Goal: Task Accomplishment & Management: Manage account settings

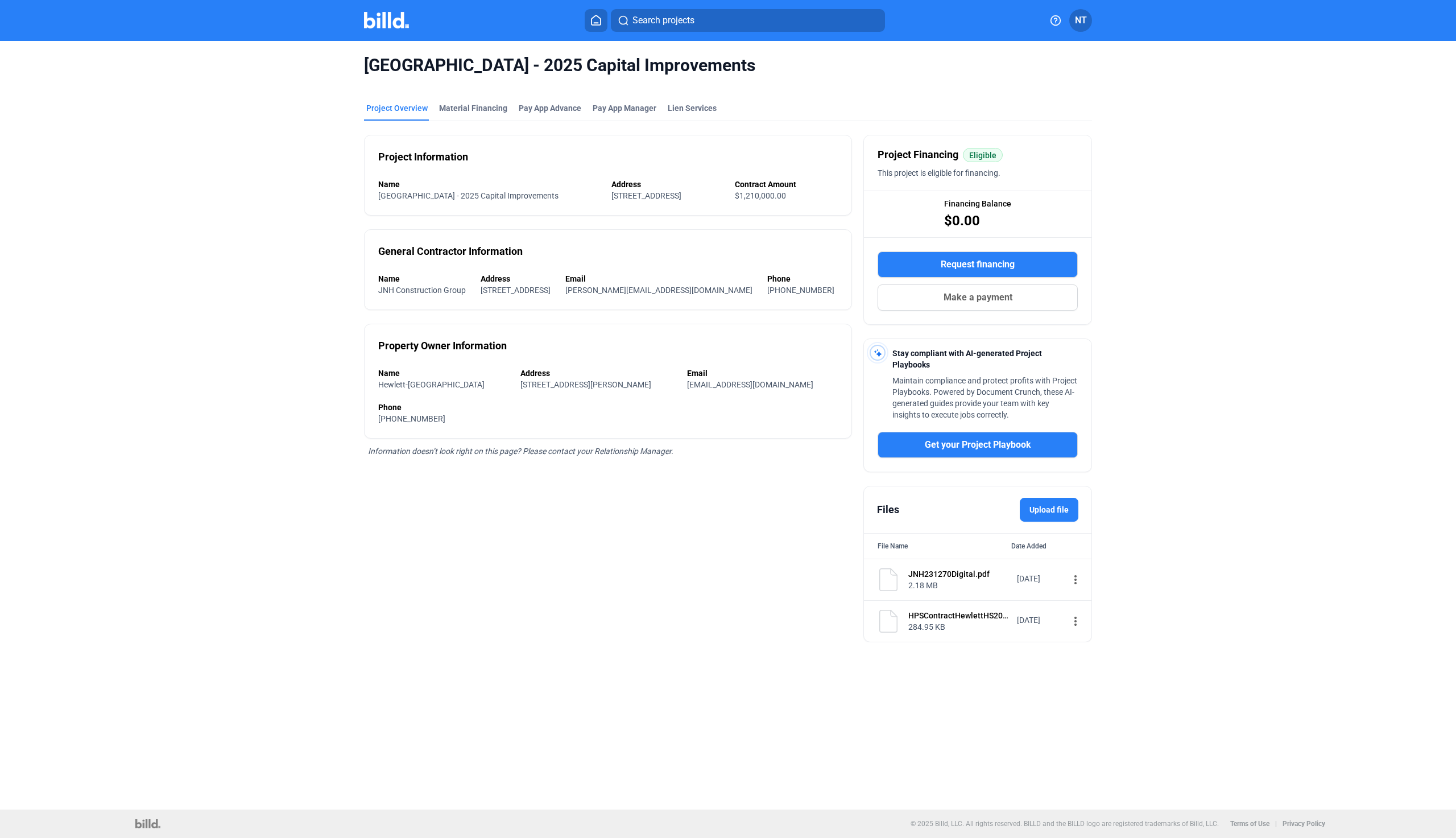
click at [1083, 24] on span "NT" at bounding box center [1081, 20] width 12 height 14
click at [1032, 83] on button "Company Settings" at bounding box center [1019, 88] width 124 height 23
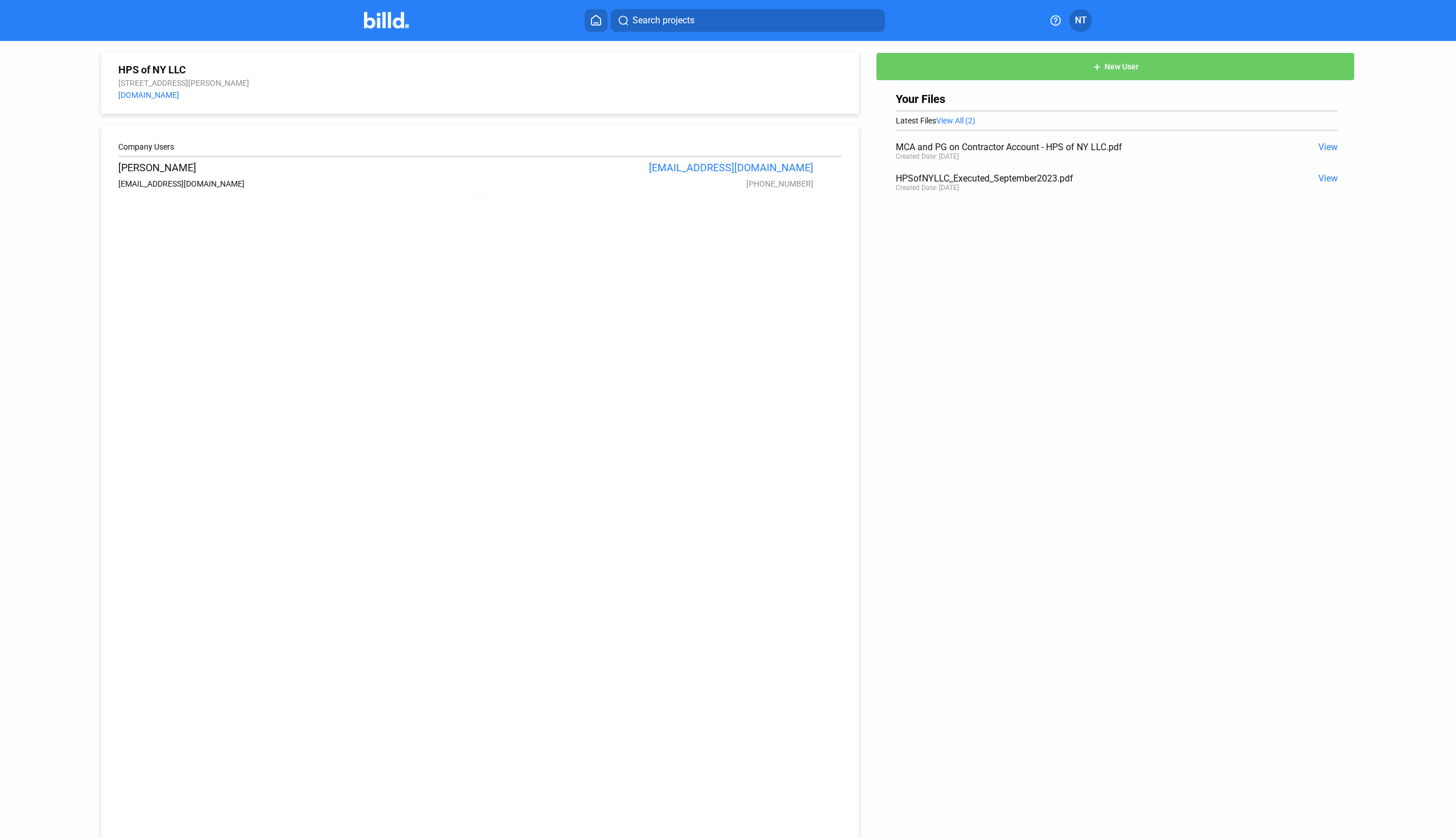
click at [595, 29] on button at bounding box center [595, 20] width 23 height 23
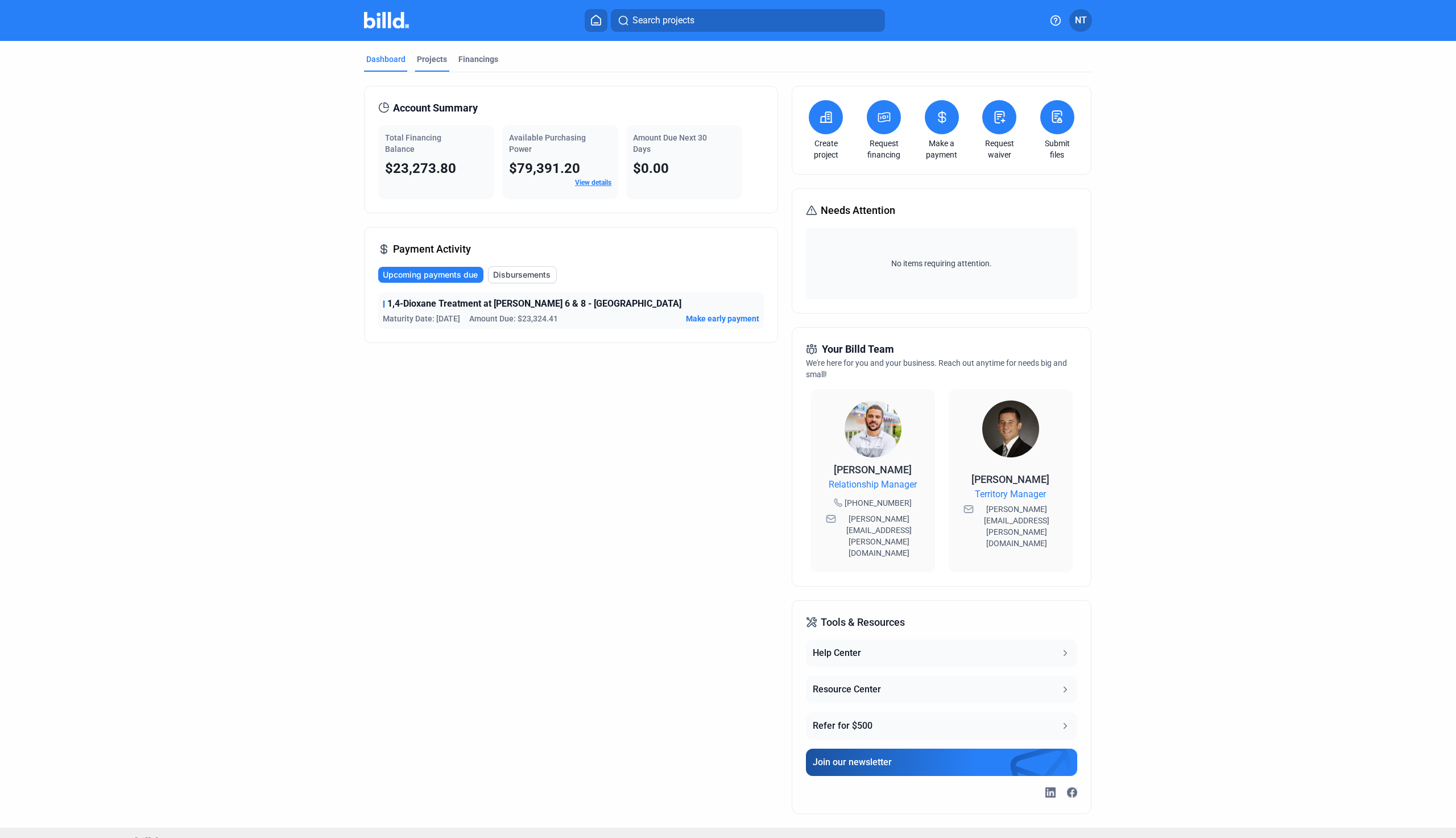
click at [437, 65] on div "Projects" at bounding box center [432, 62] width 35 height 18
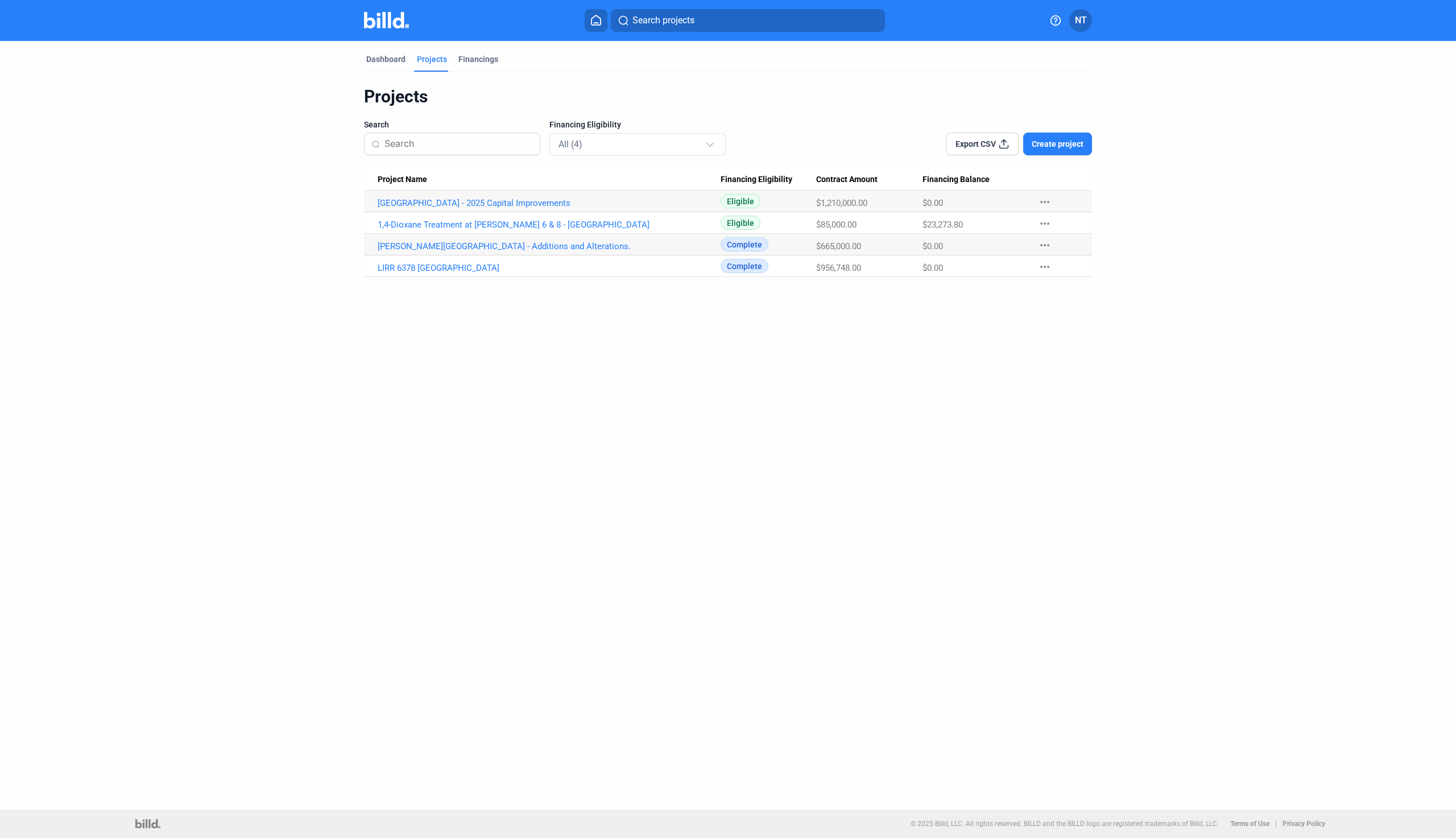
click at [1080, 27] on button "NT" at bounding box center [1080, 20] width 23 height 23
click at [1002, 137] on button "Banks" at bounding box center [1025, 145] width 124 height 23
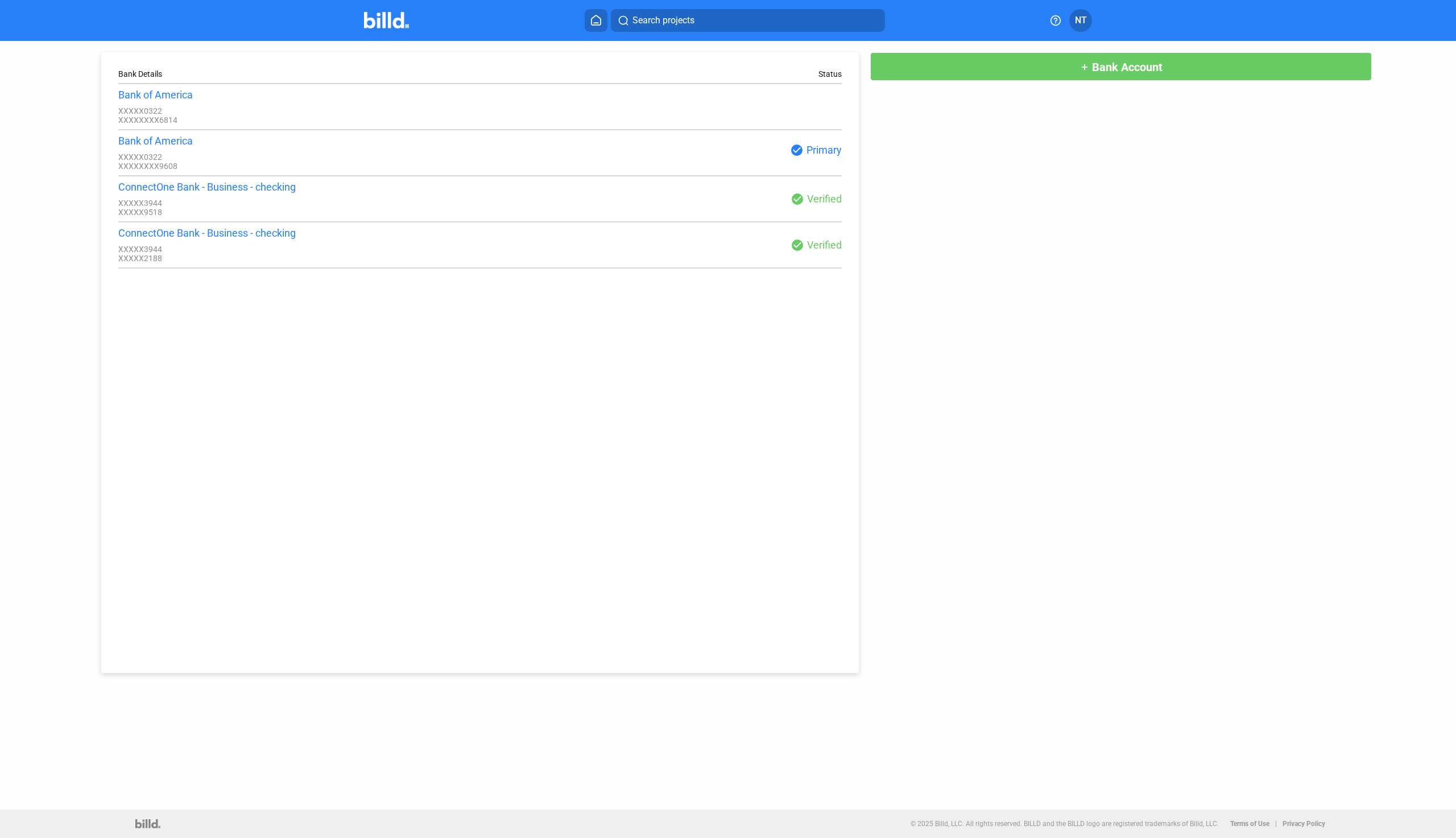
click at [799, 252] on mat-icon "check_circle" at bounding box center [797, 245] width 14 height 14
click at [1049, 63] on button "add Bank Account" at bounding box center [1120, 66] width 501 height 28
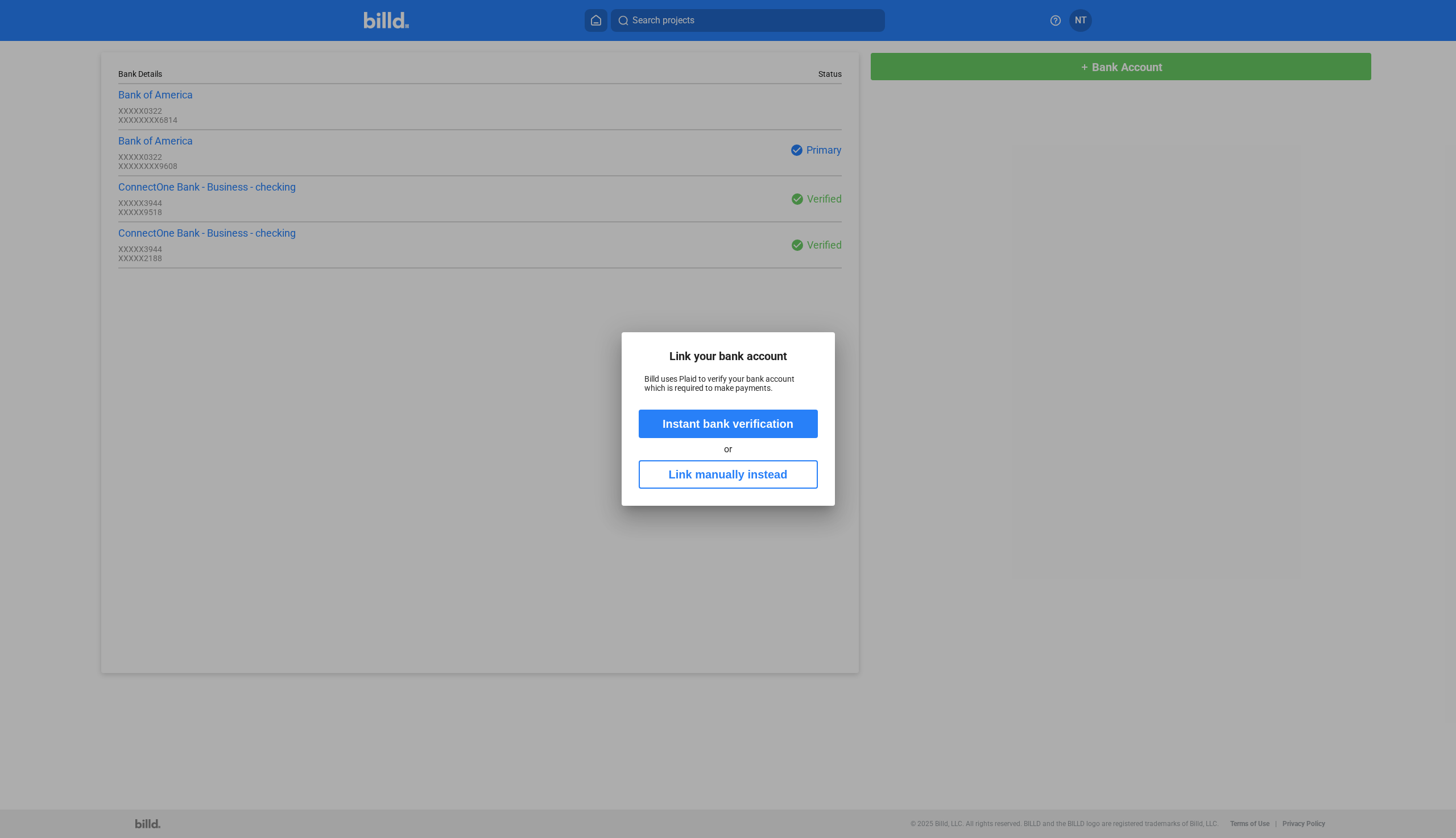
click at [650, 529] on div at bounding box center [728, 419] width 1456 height 838
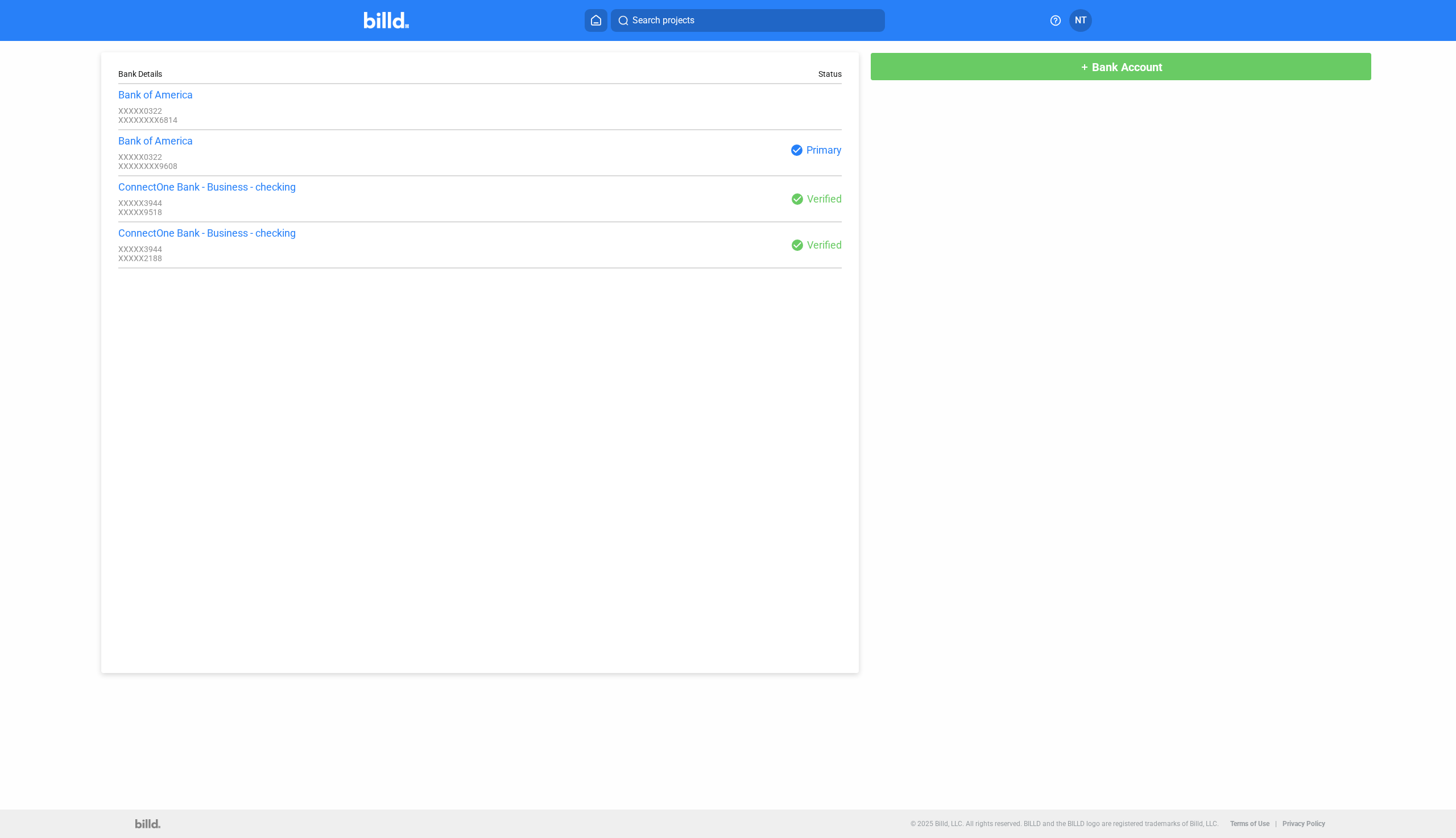
click at [795, 156] on mat-icon "check_circle" at bounding box center [797, 150] width 14 height 14
click at [809, 154] on div "check_circle Primary" at bounding box center [661, 150] width 362 height 14
click at [273, 188] on div "ConnectOne Bank - Business - checking" at bounding box center [299, 187] width 362 height 12
click at [274, 188] on div "ConnectOne Bank - Business - checking" at bounding box center [299, 187] width 362 height 12
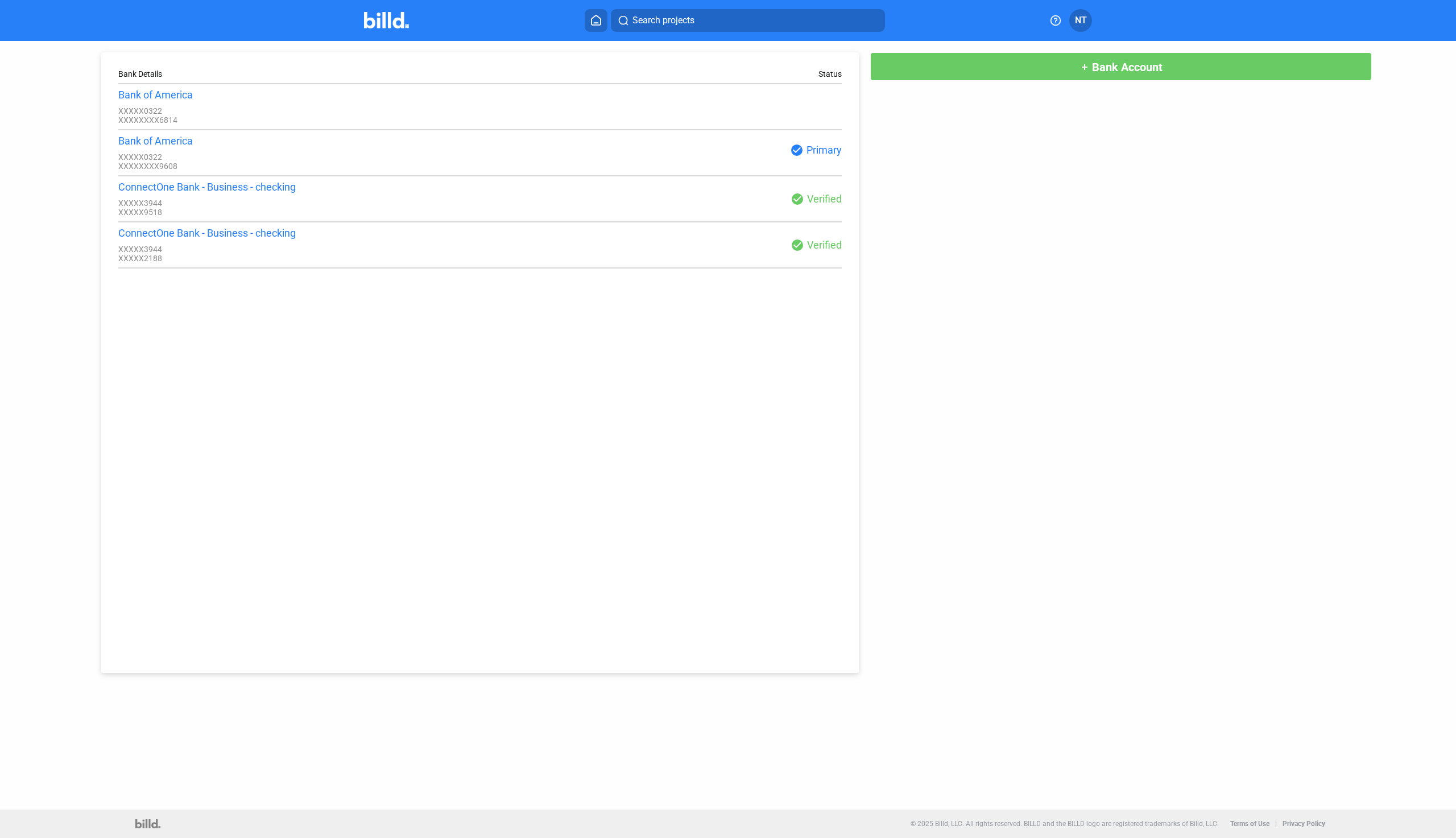
click at [137, 207] on div "XXXXX3944" at bounding box center [299, 203] width 362 height 9
click at [805, 203] on div "check_circle Verified" at bounding box center [661, 199] width 362 height 14
click at [805, 201] on div "check_circle Verified" at bounding box center [661, 199] width 362 height 14
click at [799, 201] on mat-icon "check_circle" at bounding box center [797, 199] width 14 height 14
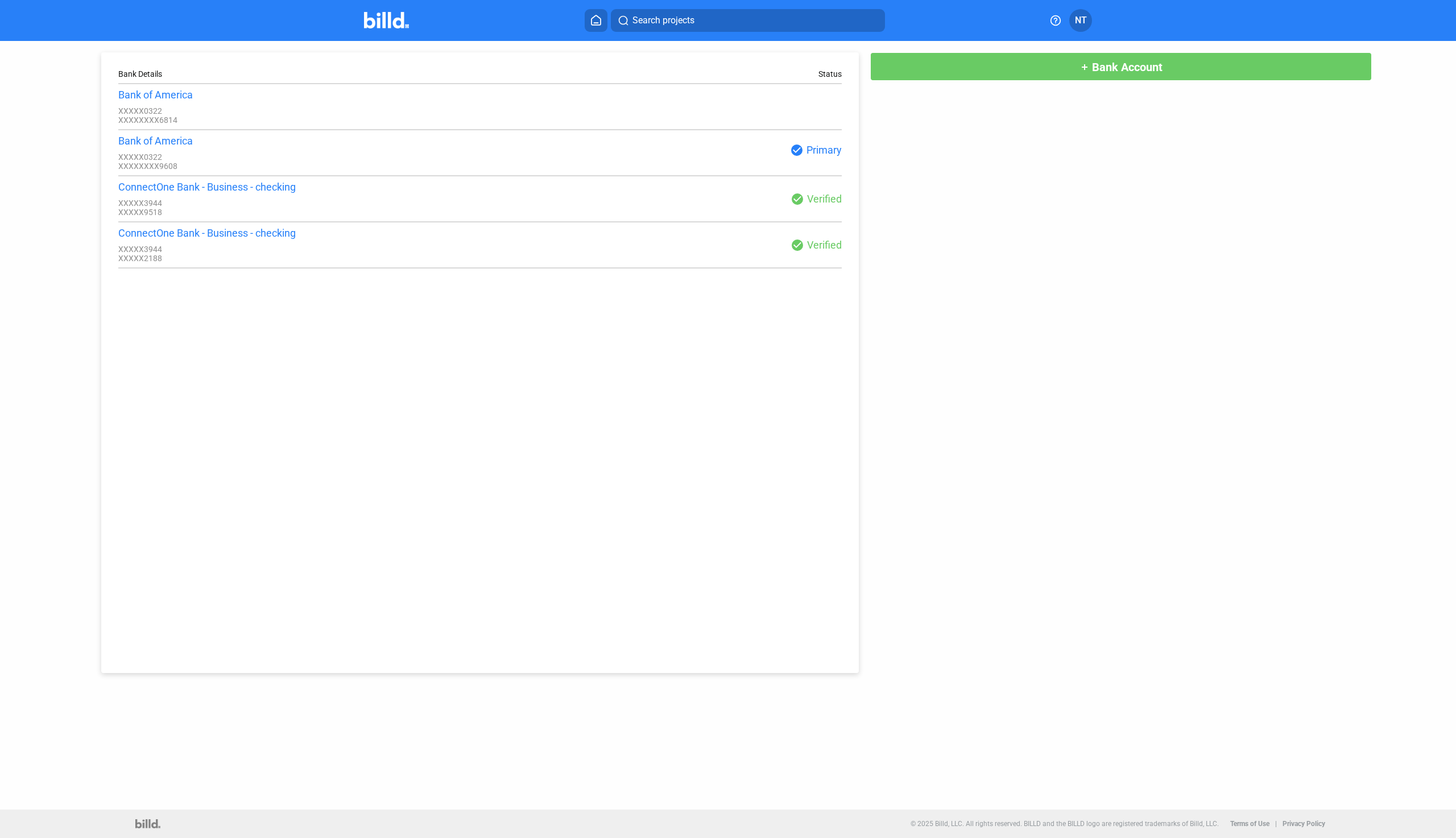
click at [799, 201] on mat-icon "check_circle" at bounding box center [797, 199] width 14 height 14
drag, startPoint x: 815, startPoint y: 203, endPoint x: 795, endPoint y: 201, distance: 20.1
click at [795, 201] on mat-icon "check_circle" at bounding box center [797, 199] width 14 height 14
click at [1148, 75] on button "add Bank Account" at bounding box center [1120, 66] width 501 height 28
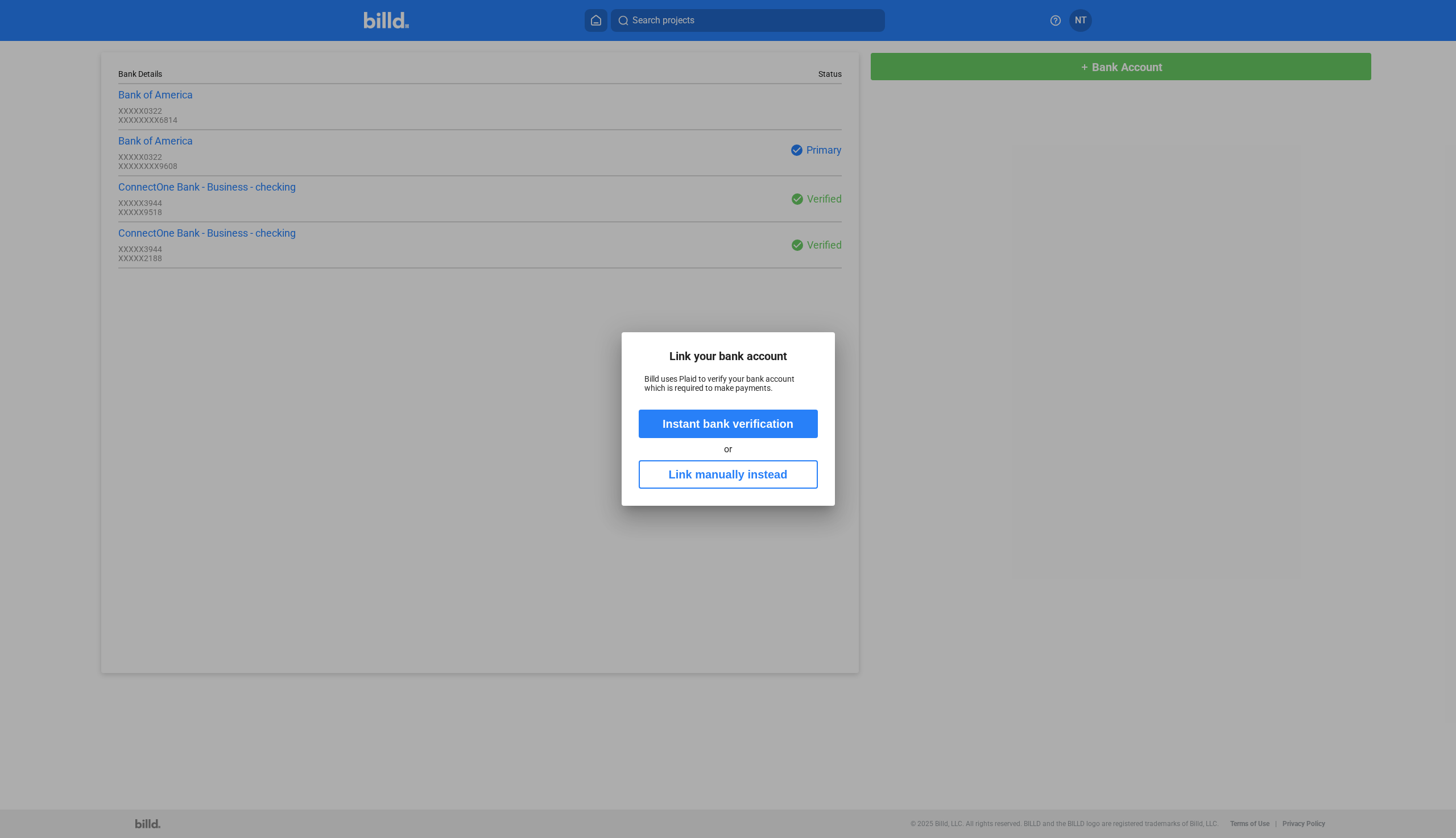
click at [740, 420] on button "Instant bank verification" at bounding box center [728, 423] width 179 height 28
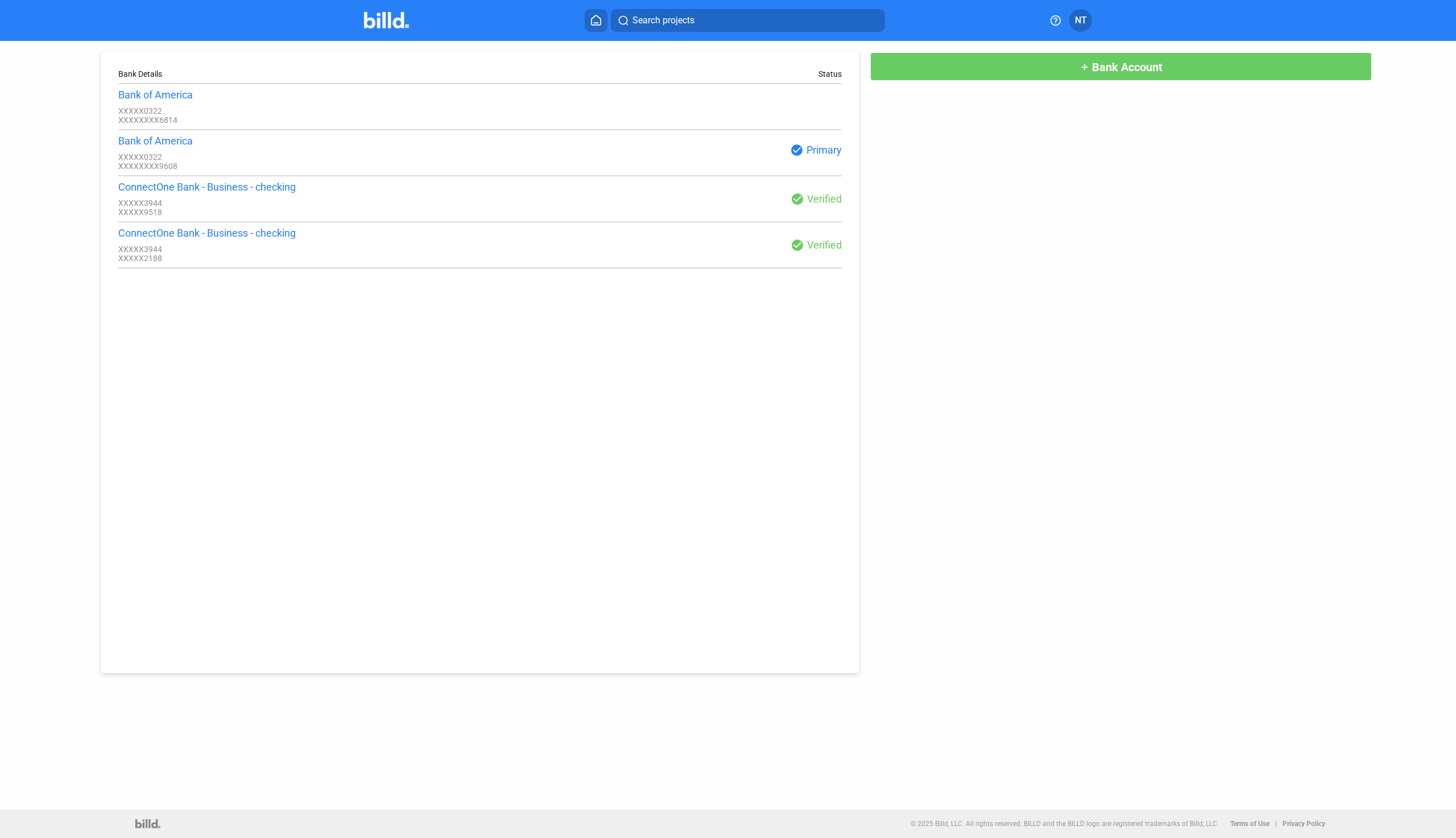
click at [1112, 65] on span "Bank Account" at bounding box center [1126, 67] width 71 height 14
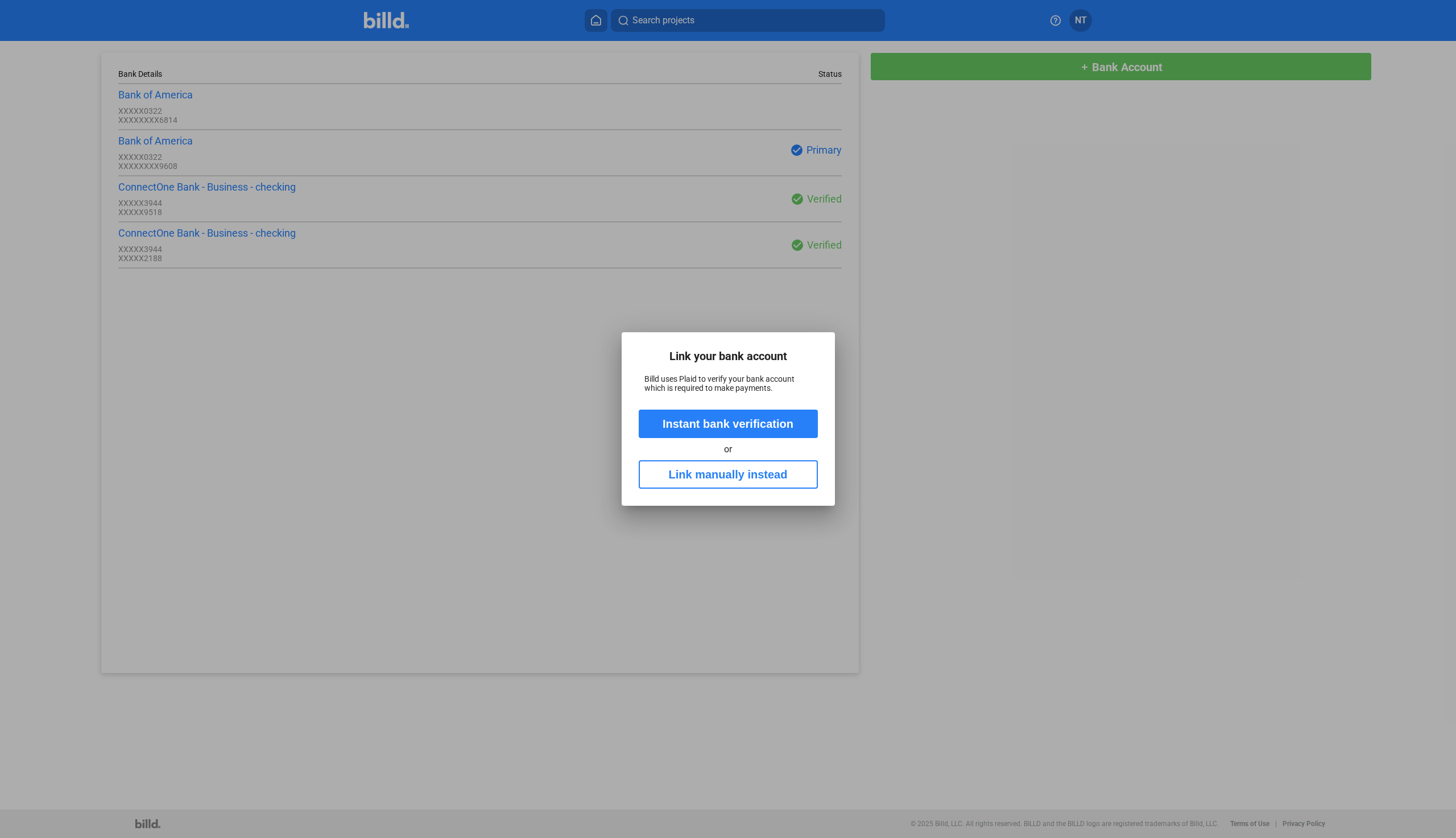
click at [667, 428] on button "Instant bank verification" at bounding box center [728, 423] width 179 height 28
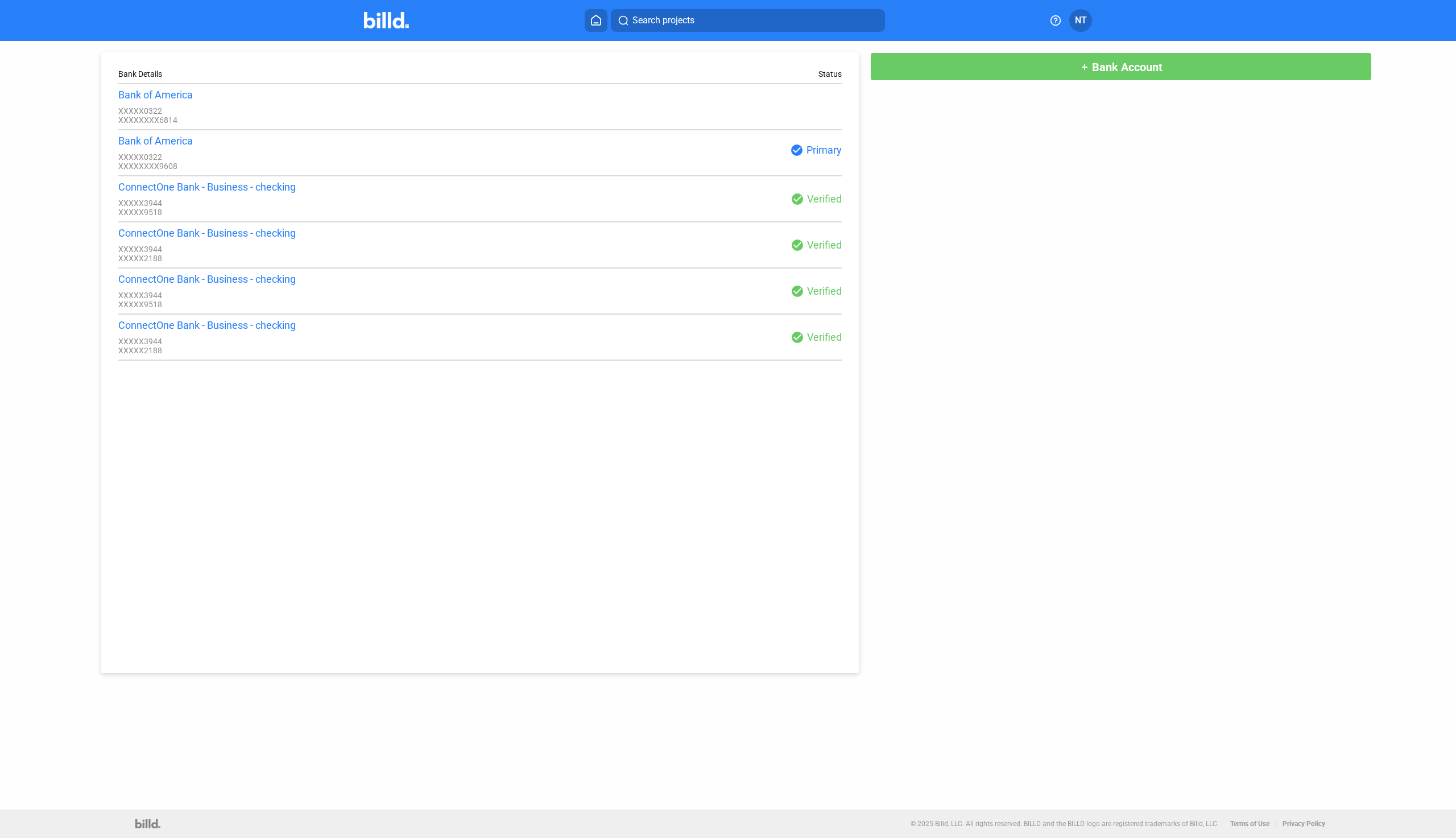
click at [799, 244] on div "ConnectOne Bank - Business - checking XXXXX3944 XXXXX2188 check_circle Verified" at bounding box center [479, 245] width 723 height 36
click at [1196, 71] on button "add Bank Account" at bounding box center [1120, 66] width 501 height 28
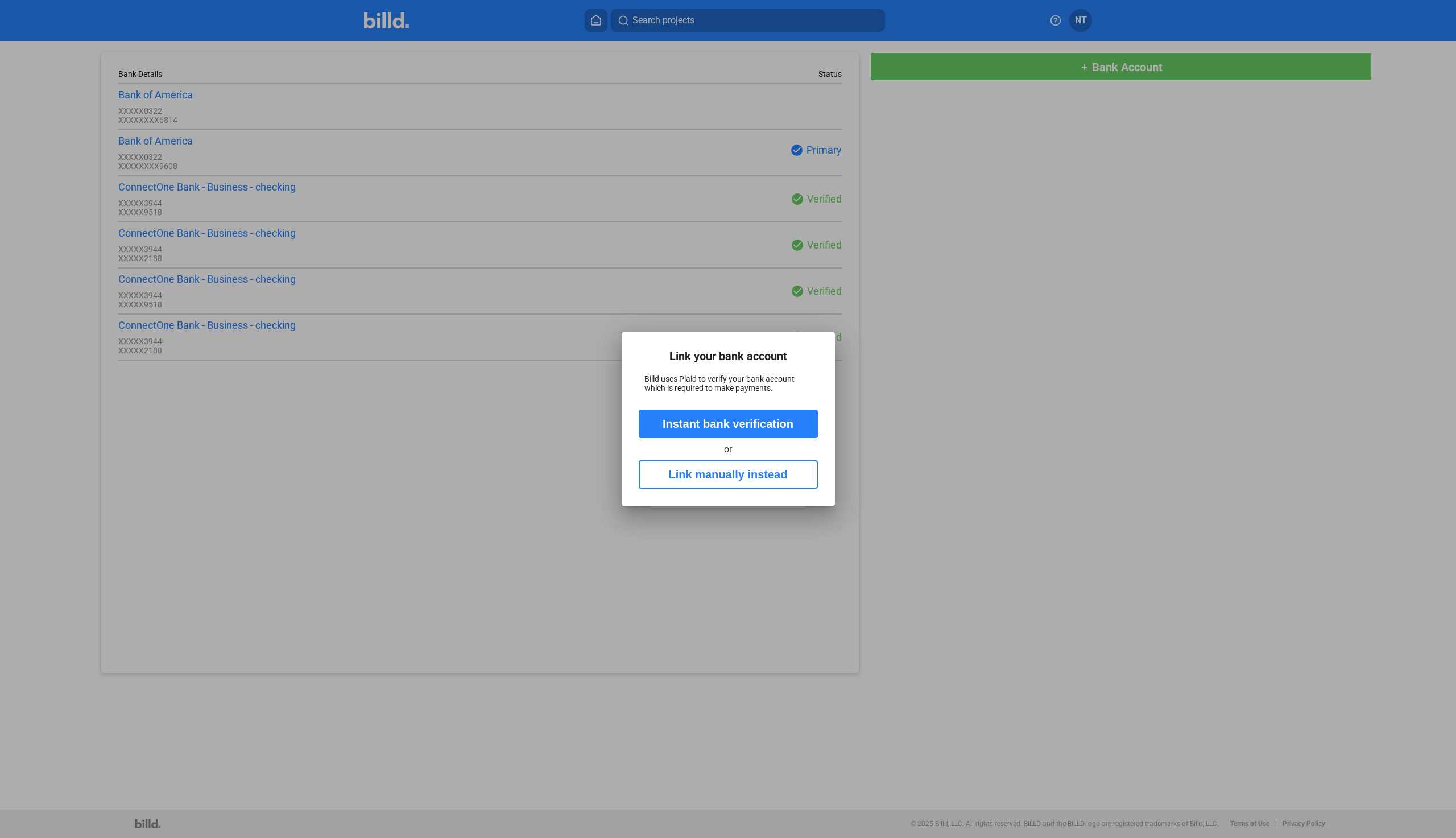
click at [716, 478] on button "Link manually instead" at bounding box center [728, 473] width 179 height 28
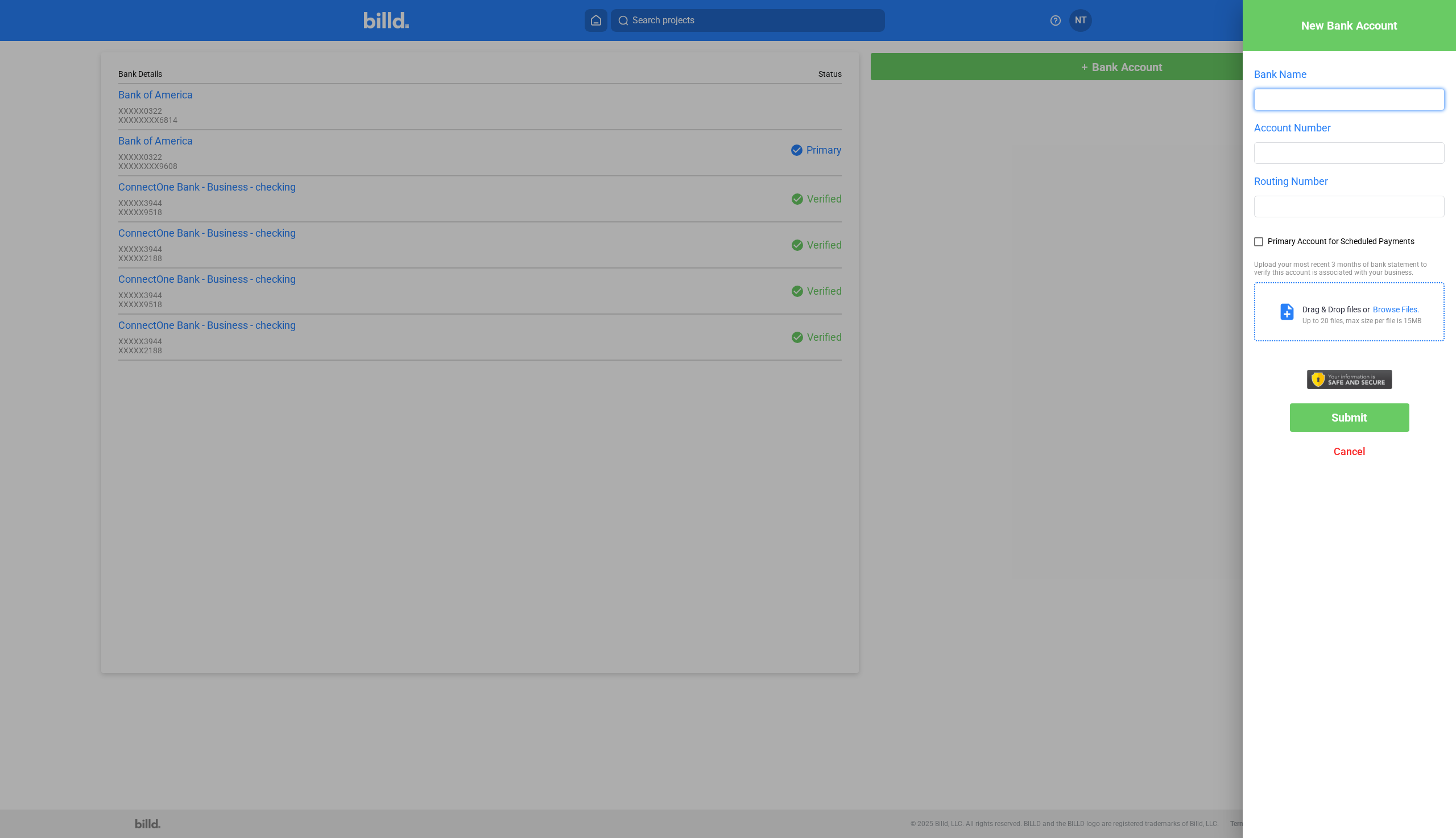
click at [1276, 105] on input "text" at bounding box center [1349, 99] width 189 height 20
type input "ConnectOne Bank"
type input "721672188"
click at [1274, 218] on div at bounding box center [1349, 206] width 190 height 21
click at [1284, 212] on input "text" at bounding box center [1349, 207] width 189 height 20
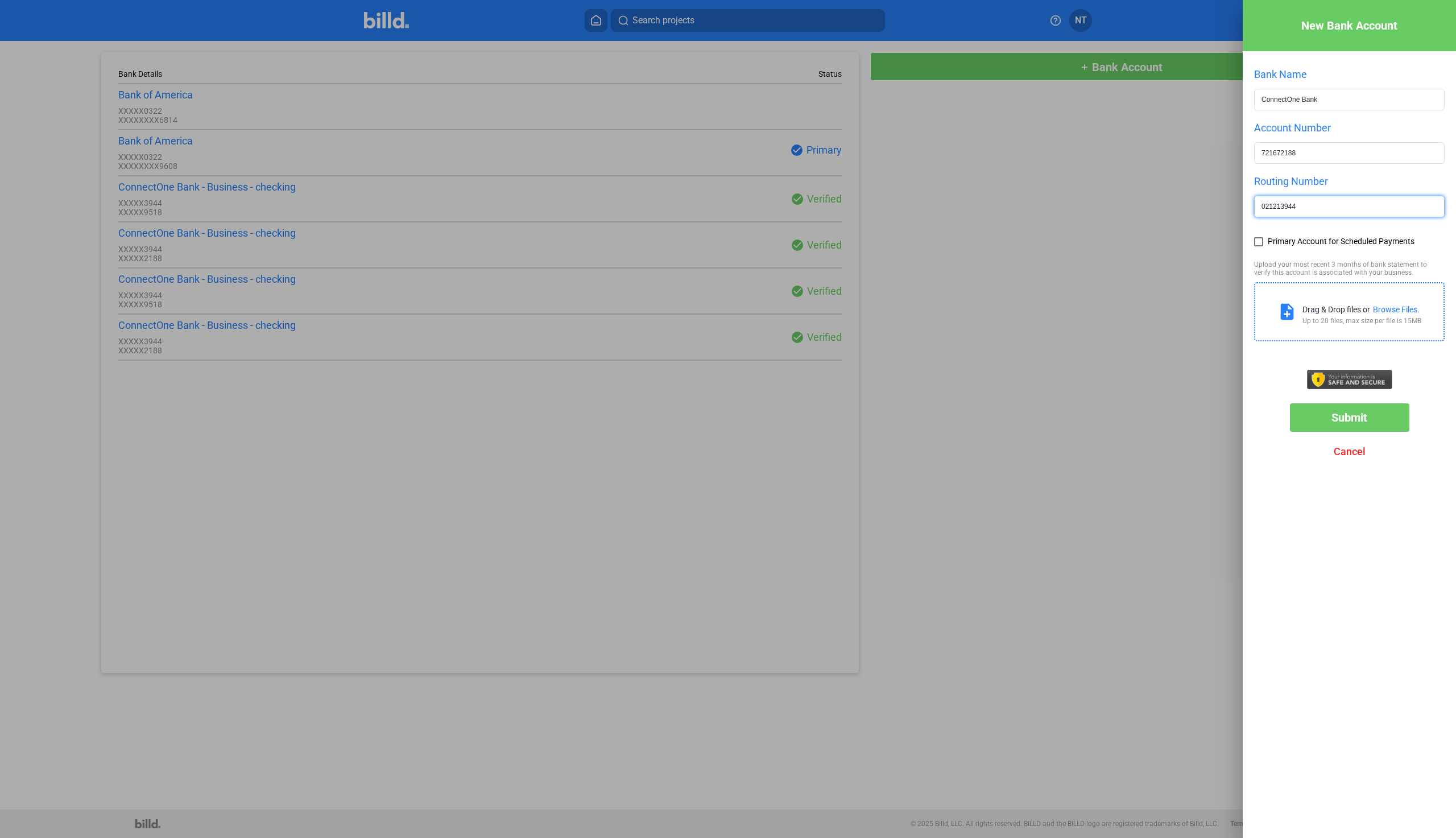
type input "021213944"
click at [1250, 229] on div "New Bank Account Bank Name ConnectOne Bank Account Number [FINANCIAL_ID] Routin…" at bounding box center [1349, 402] width 213 height 804
click at [1256, 242] on span at bounding box center [1258, 241] width 9 height 9
click at [0, 0] on input "Primary Account for Scheduled Payments" at bounding box center [0, 0] width 0 height 0
click at [1334, 415] on span "Submit" at bounding box center [1349, 417] width 36 height 14
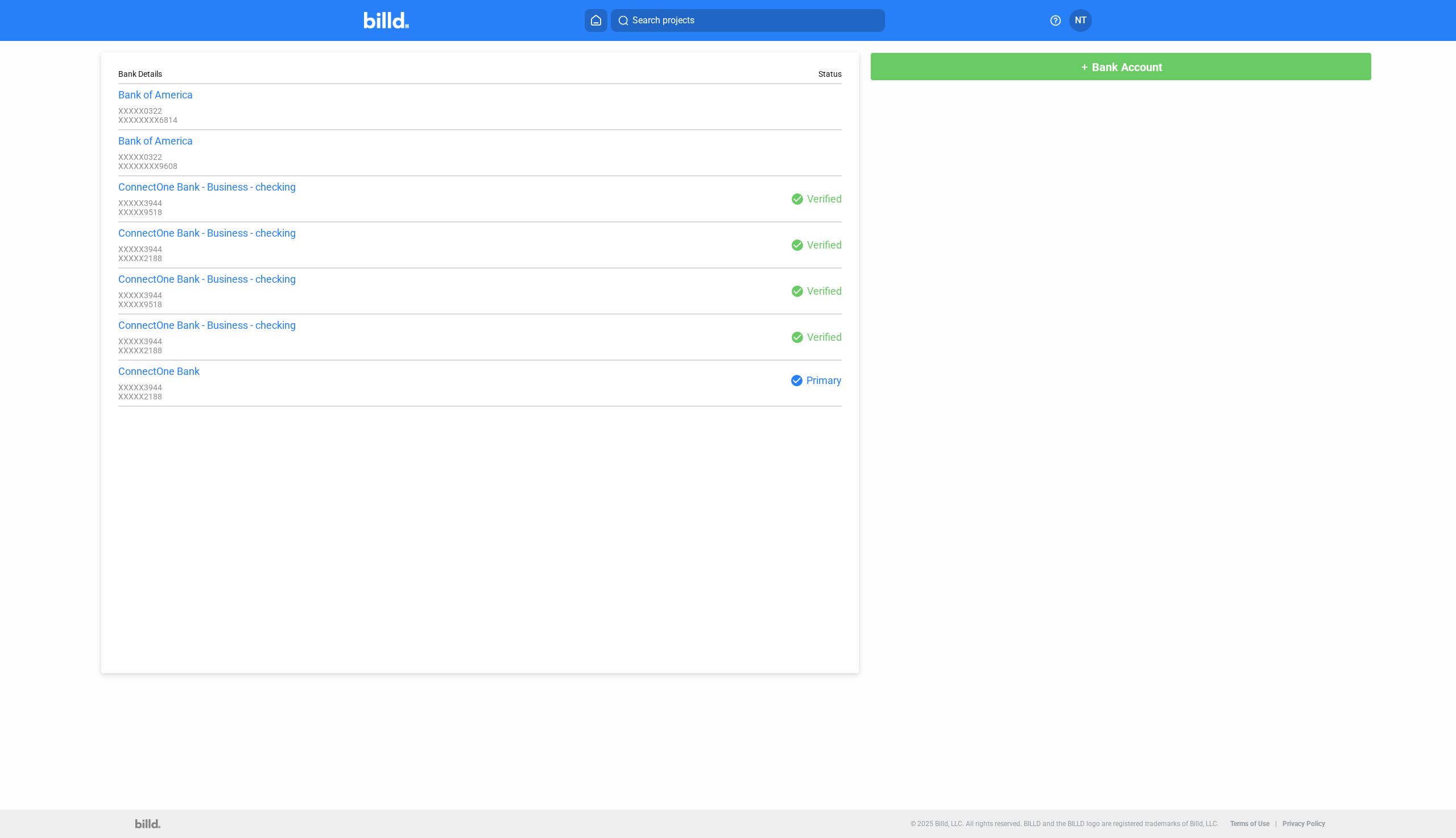
click at [7, 167] on div "Bank Details Status Bank of America XXXXX0322 XXXXXXXX6814 Bank of America XXXX…" at bounding box center [728, 425] width 1456 height 768
